Goal: Check status: Check status

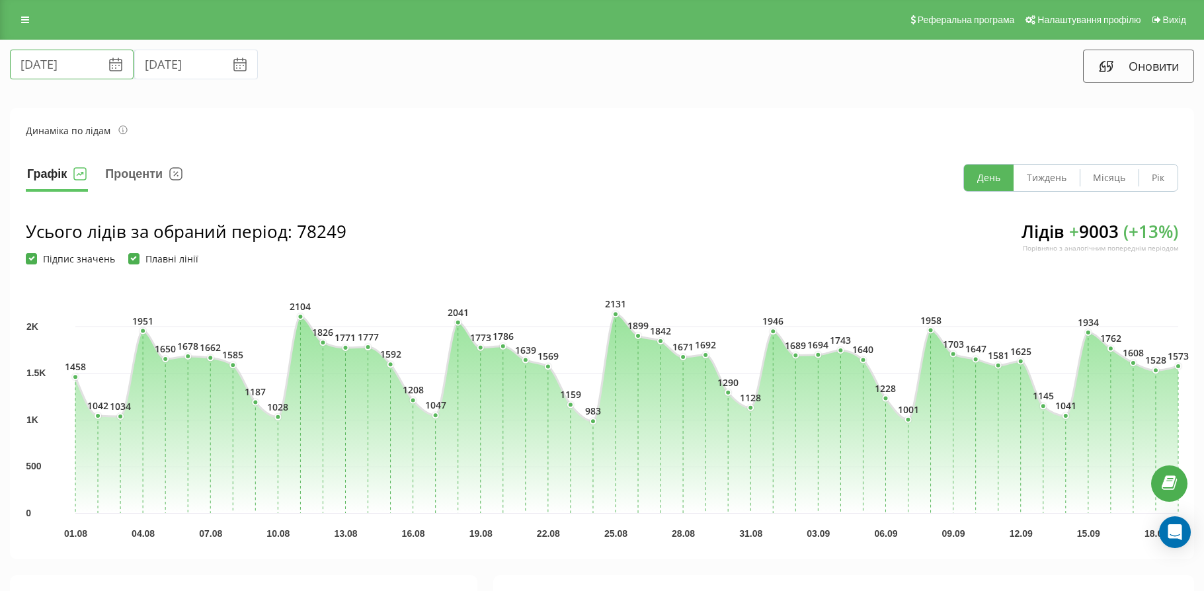
click at [73, 71] on input "[DATE]" at bounding box center [72, 65] width 124 height 30
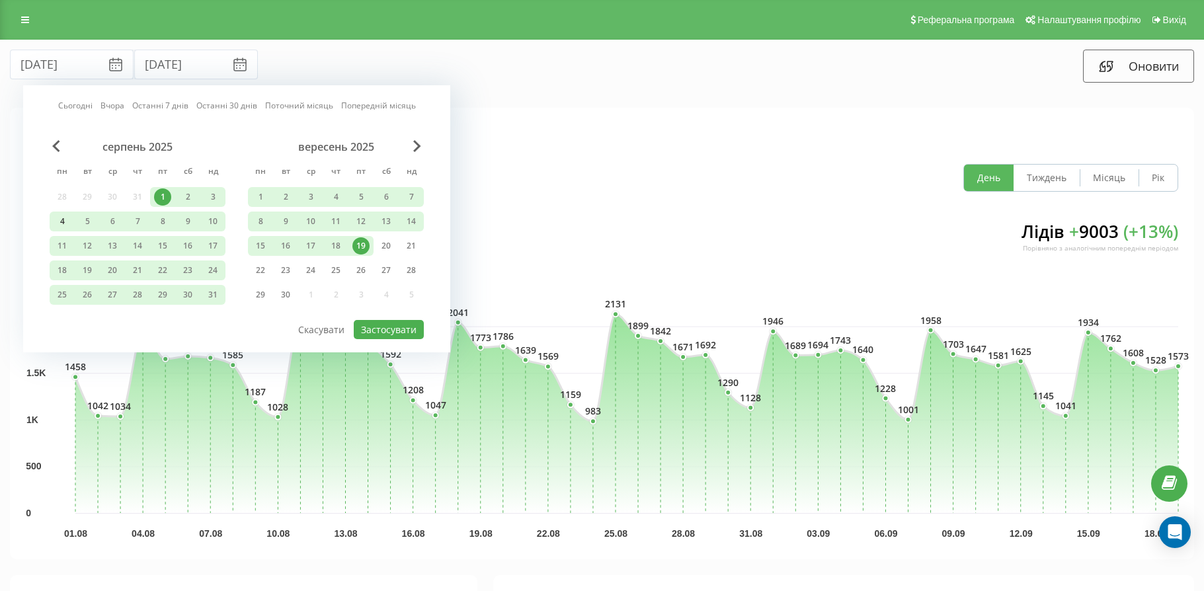
click at [63, 219] on div "4" at bounding box center [62, 221] width 17 height 17
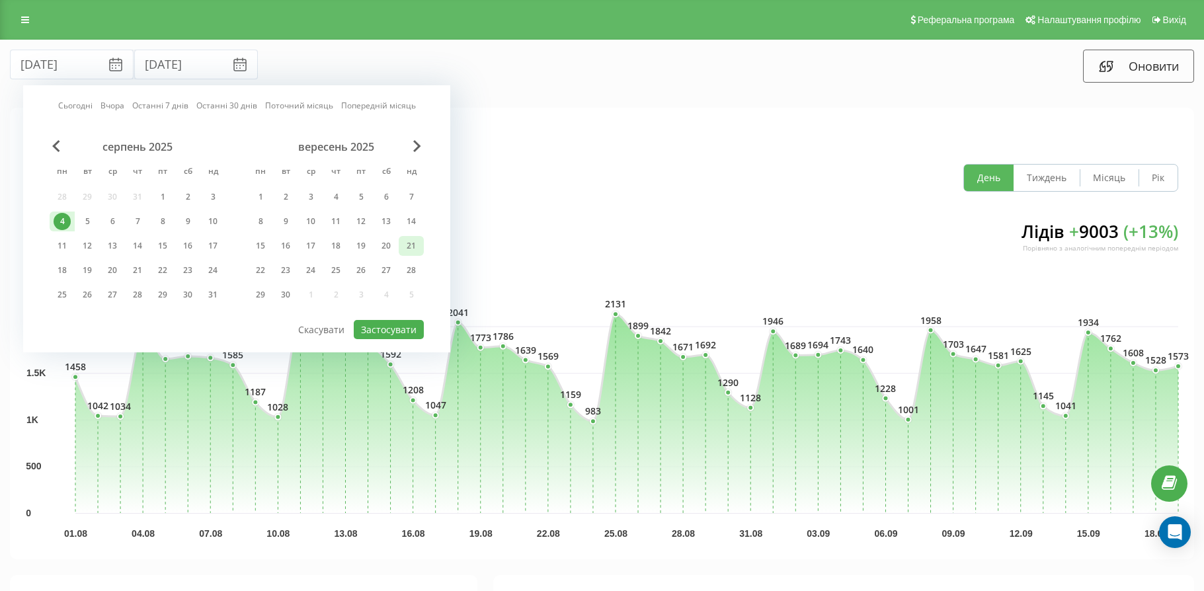
click at [410, 246] on div "21" at bounding box center [411, 245] width 17 height 17
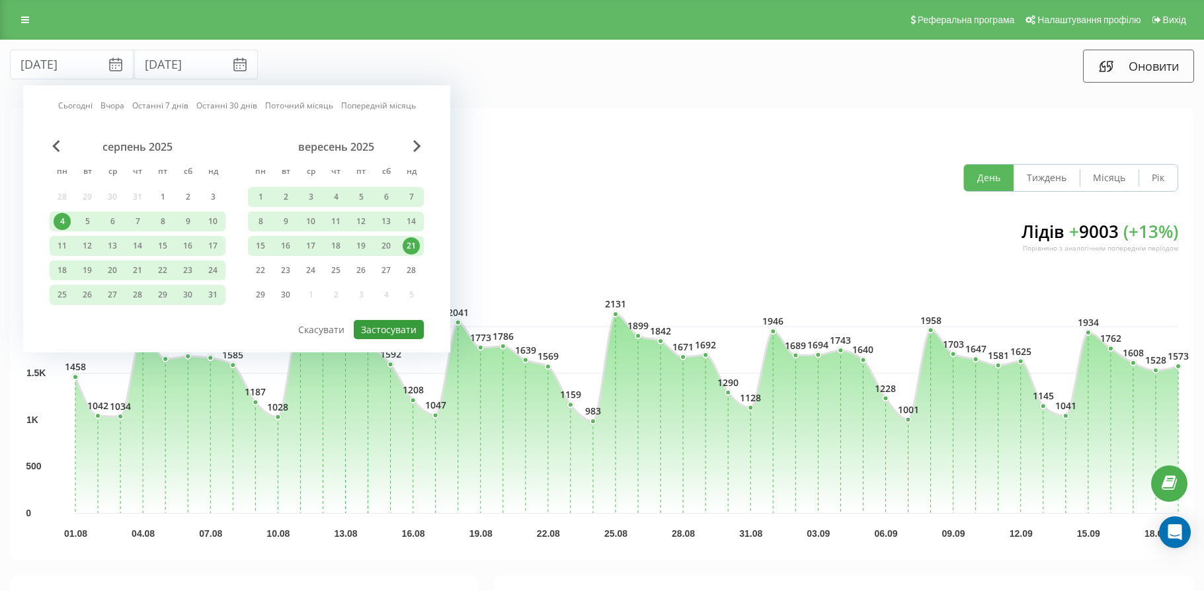
click at [399, 333] on button "Застосувати" at bounding box center [389, 329] width 70 height 19
type input "[DATE]"
